Goal: Register for event/course

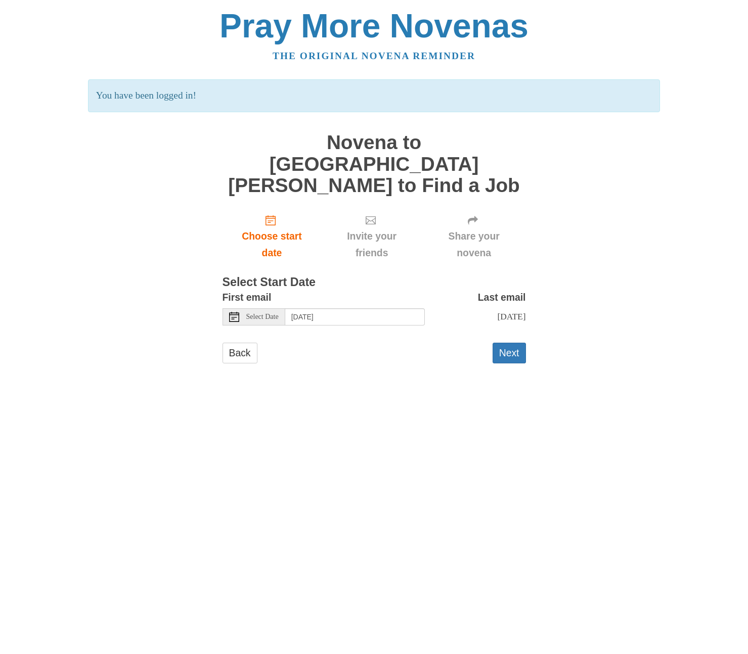
click at [268, 313] on span "Select Date" at bounding box center [262, 316] width 32 height 7
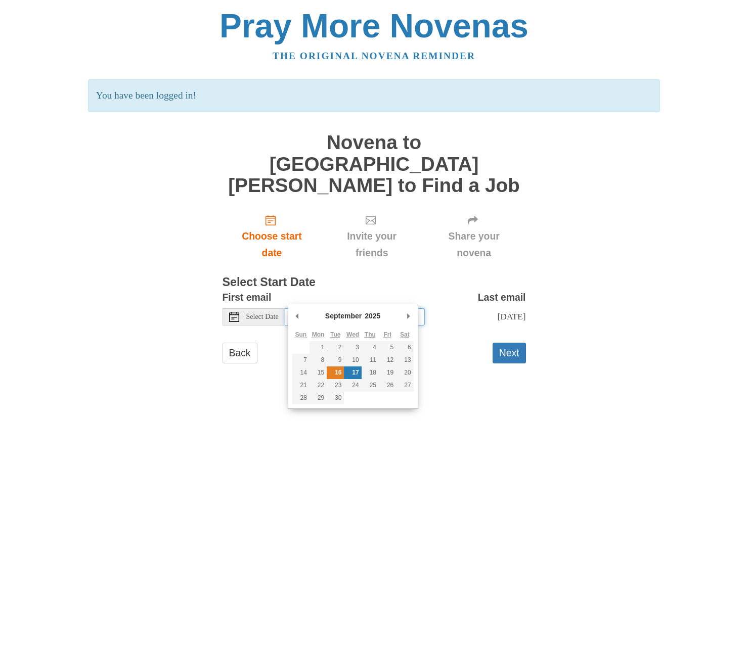
type input "[DATE]"
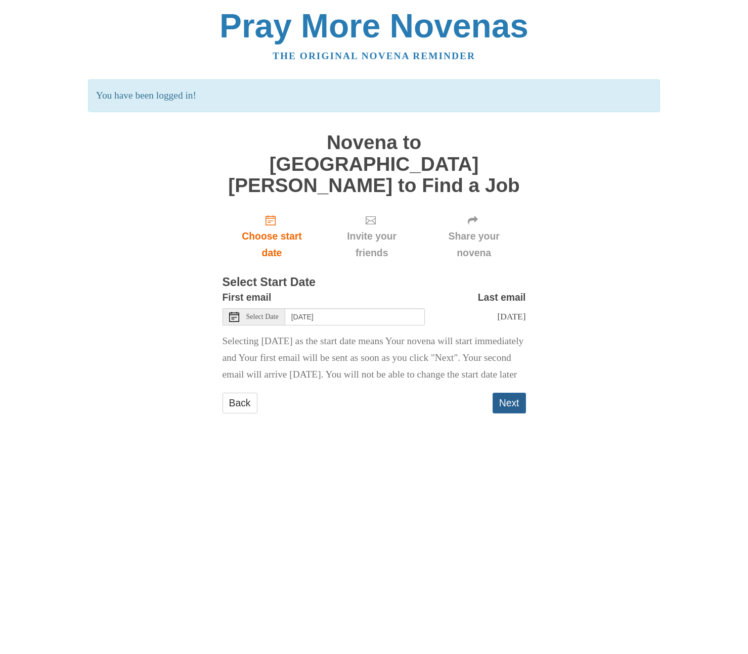
click at [509, 407] on button "Next" at bounding box center [508, 403] width 33 height 21
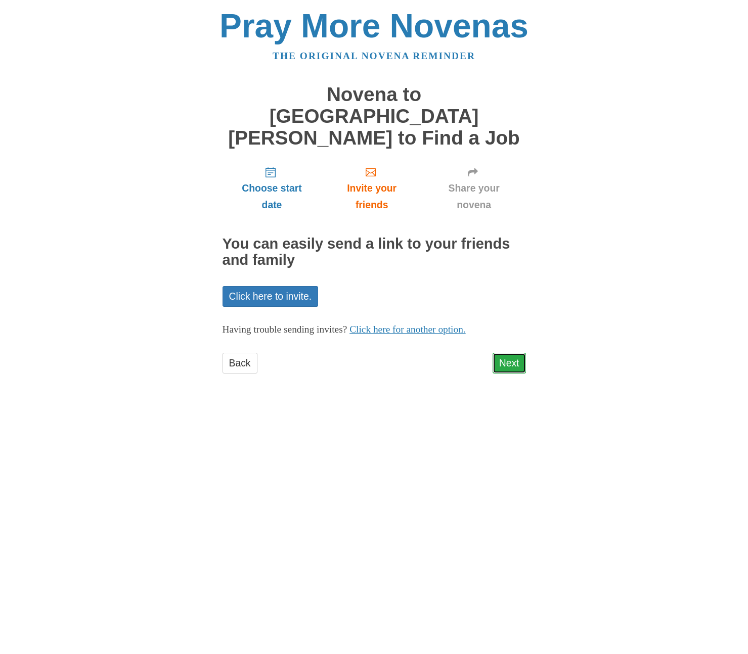
click at [508, 353] on link "Next" at bounding box center [508, 363] width 33 height 21
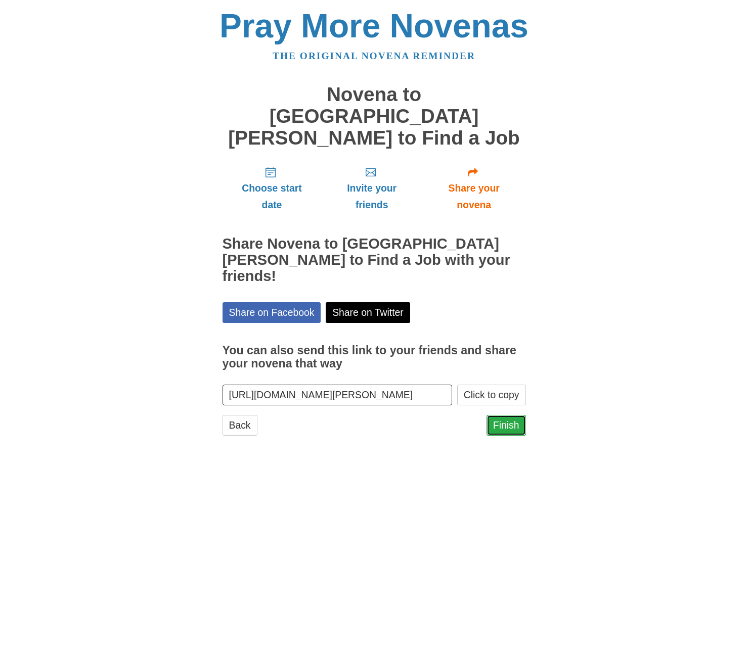
click at [511, 415] on link "Finish" at bounding box center [505, 425] width 39 height 21
